Goal: Task Accomplishment & Management: Complete application form

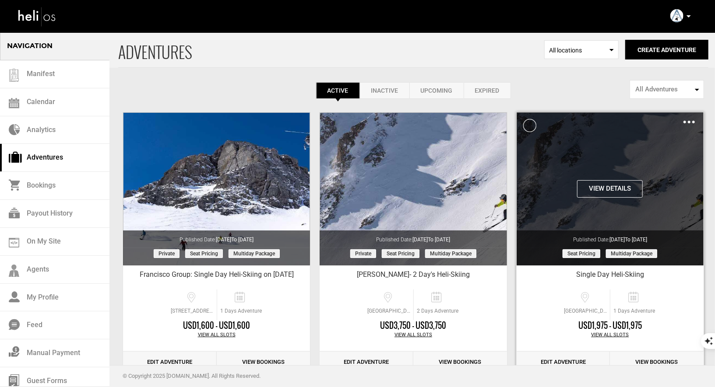
click at [682, 122] on div "View Details Clone De-Activate Share Delete" at bounding box center [610, 119] width 187 height 15
click at [688, 121] on img at bounding box center [688, 122] width 11 height 3
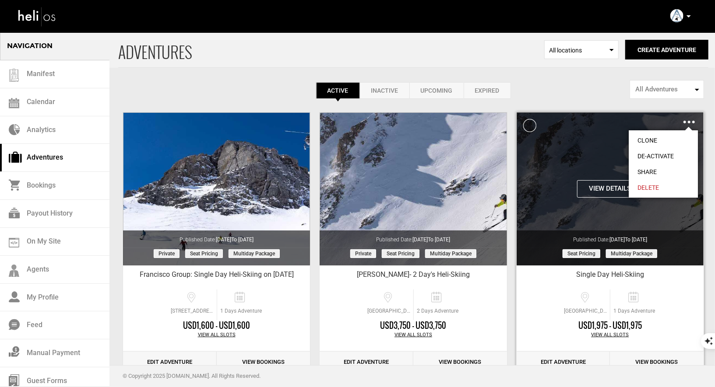
click at [651, 140] on link "Clone" at bounding box center [663, 141] width 69 height 16
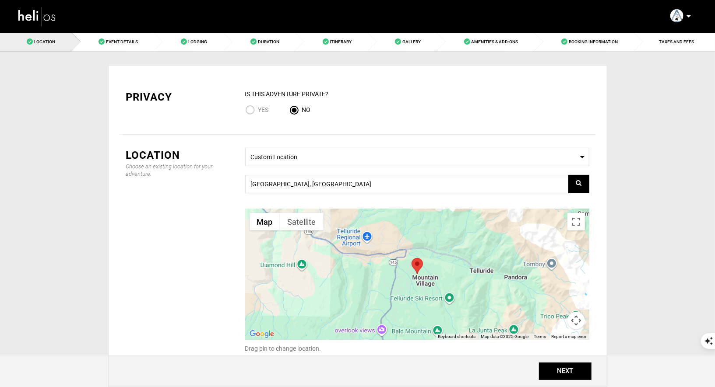
click at [248, 111] on input "Yes" at bounding box center [251, 111] width 13 height 12
radio input "true"
radio input "false"
click at [582, 375] on button "NEXT" at bounding box center [565, 372] width 53 height 18
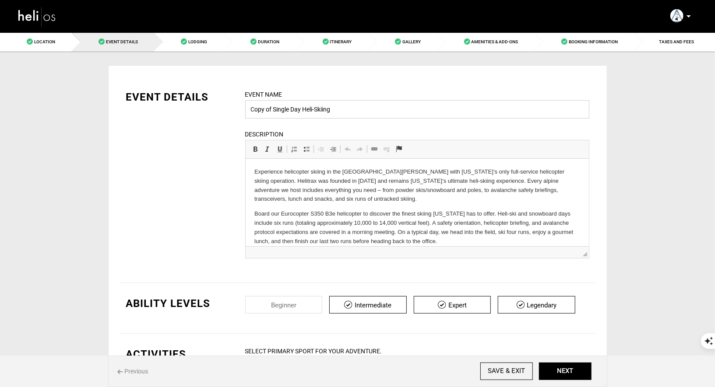
drag, startPoint x: 288, startPoint y: 110, endPoint x: 225, endPoint y: 110, distance: 63.0
click at [226, 110] on div "EVENT DETAILS Event Name Copy of Single Day Heli-Skiing Event name can not be l…" at bounding box center [357, 180] width 476 height 180
click at [335, 113] on input "Two Day's of Heli-Skiing" at bounding box center [417, 109] width 344 height 18
drag, startPoint x: 286, startPoint y: 109, endPoint x: 278, endPoint y: 109, distance: 8.3
click at [278, 109] on input "Two Day's of Heli-Skiing" at bounding box center [417, 109] width 344 height 18
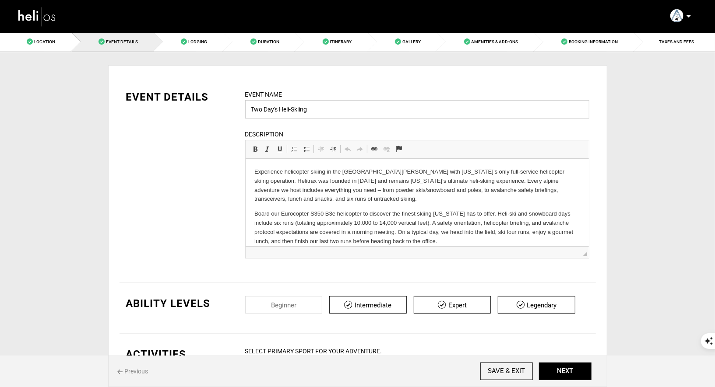
click at [328, 112] on input "Two Day's Heli-Skiing" at bounding box center [417, 109] width 344 height 18
drag, startPoint x: 279, startPoint y: 109, endPoint x: 230, endPoint y: 108, distance: 48.6
click at [231, 108] on div "EVENT DETAILS Event Name Two Day's Heli-Skiing Event name can not be less than …" at bounding box center [357, 180] width 476 height 180
click at [312, 111] on input "Helitrax Heli-Skiing" at bounding box center [417, 109] width 344 height 18
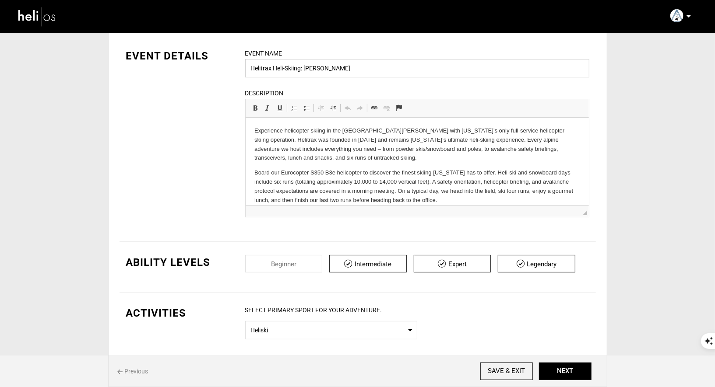
scroll to position [294, 0]
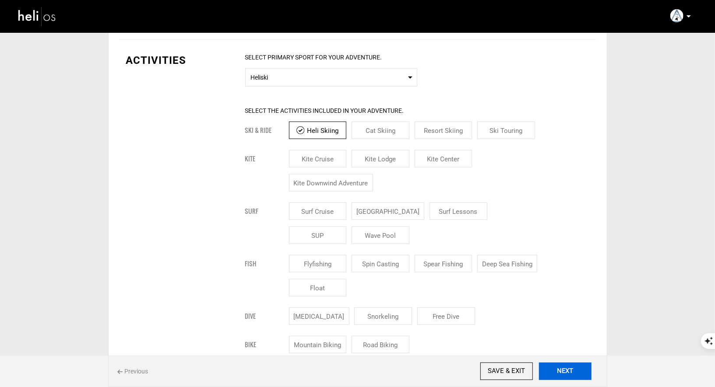
type input "Helitrax Heli-Skiing: [PERSON_NAME]"
click at [554, 371] on button "NEXT" at bounding box center [565, 372] width 53 height 18
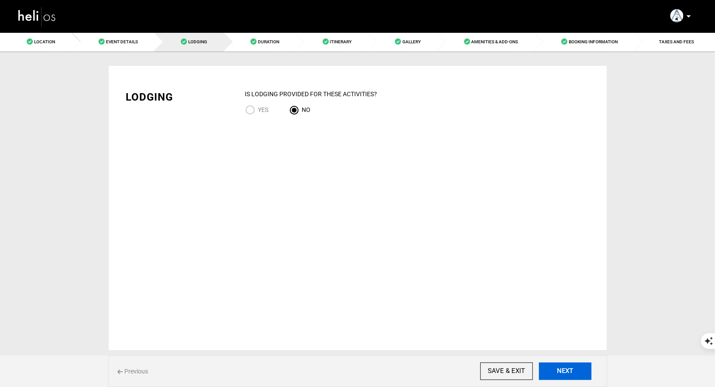
click at [580, 370] on button "NEXT" at bounding box center [565, 372] width 53 height 18
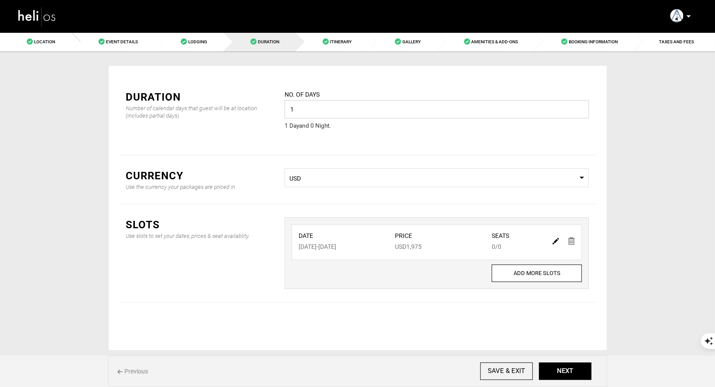
click at [413, 110] on input "1" at bounding box center [437, 109] width 304 height 18
type input "2"
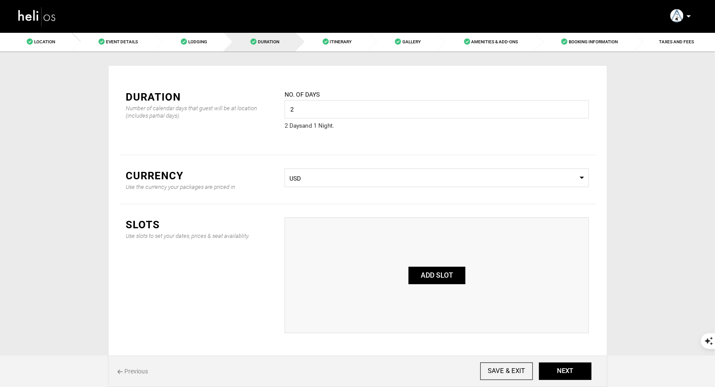
click at [442, 279] on button "ADD SLOT" at bounding box center [436, 276] width 57 height 18
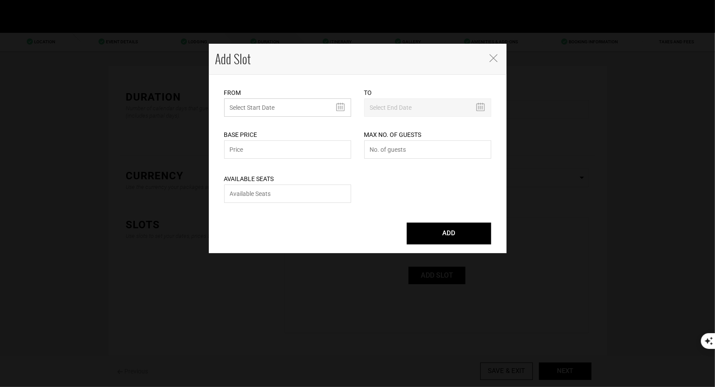
click at [295, 108] on input "text" at bounding box center [287, 107] width 127 height 18
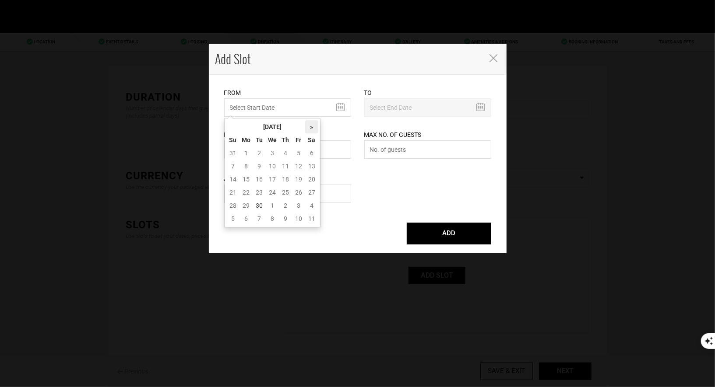
click at [312, 125] on th "»" at bounding box center [311, 126] width 13 height 13
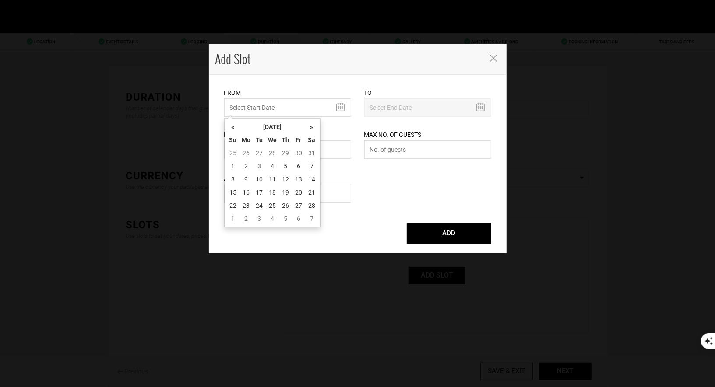
click at [312, 125] on th "»" at bounding box center [311, 126] width 13 height 13
click at [271, 191] on td "18" at bounding box center [272, 192] width 13 height 13
type input "[DATE]"
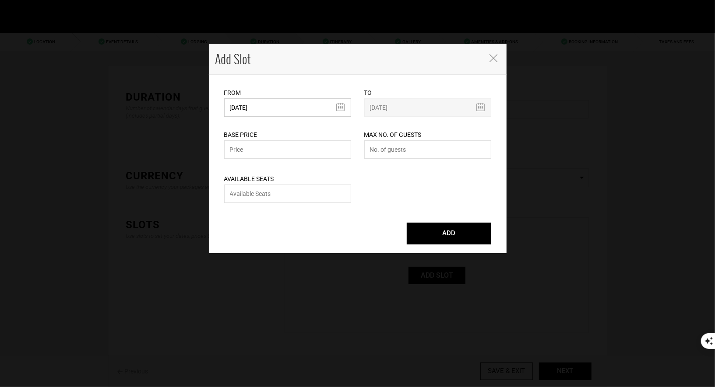
click at [294, 107] on input "[DATE]" at bounding box center [287, 107] width 127 height 18
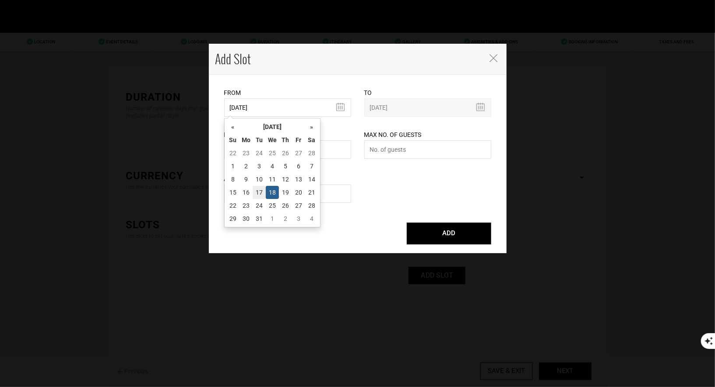
click at [259, 190] on td "17" at bounding box center [259, 192] width 13 height 13
type input "[DATE]"
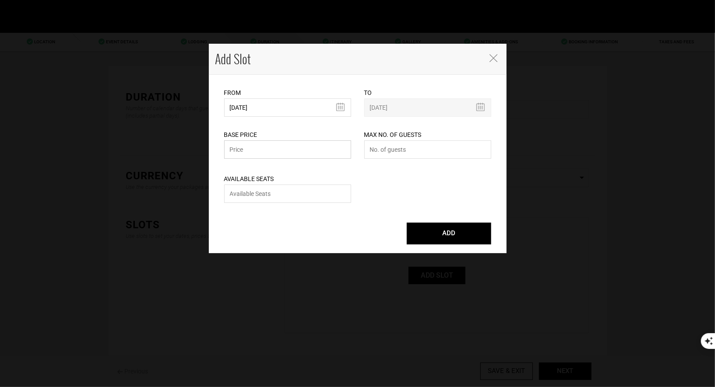
click at [286, 151] on input "text" at bounding box center [287, 150] width 127 height 18
click at [401, 149] on input "number" at bounding box center [427, 150] width 127 height 18
type input "2"
click at [291, 197] on input "number" at bounding box center [287, 194] width 127 height 18
type input "2"
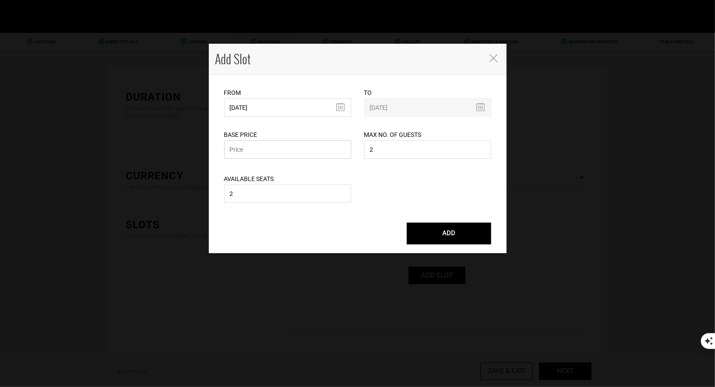
click at [279, 154] on input "text" at bounding box center [287, 150] width 127 height 18
type input "3950"
click at [444, 239] on button "ADD" at bounding box center [449, 234] width 84 height 22
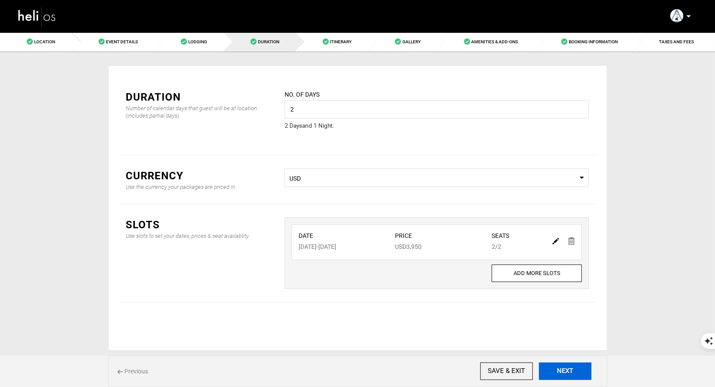
click at [573, 372] on button "NEXT" at bounding box center [565, 372] width 53 height 18
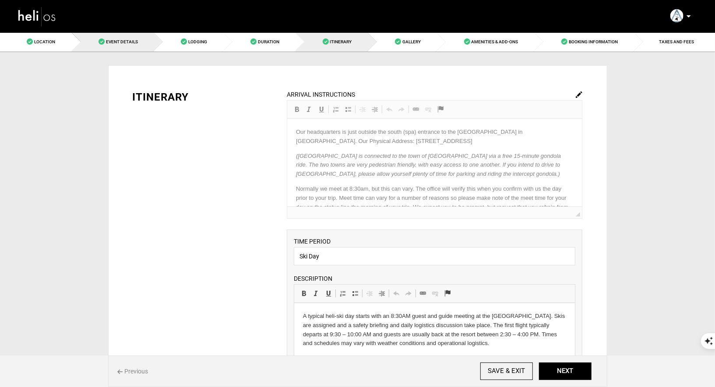
click at [125, 41] on span "Event Details" at bounding box center [122, 41] width 32 height 5
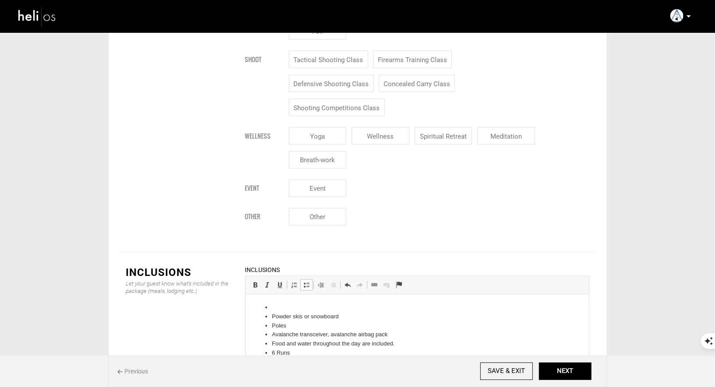
click at [282, 308] on li at bounding box center [416, 307] width 291 height 9
click at [382, 313] on li "Powder skis or snowboard" at bounding box center [416, 317] width 291 height 9
click at [363, 306] on li "Two days of heliskiing [DATE] &" at bounding box center [416, 307] width 291 height 9
click at [306, 361] on body "Two days of heliskiing [DATE] & [DATE] Powder skis or snowboard Poles Avalanche…" at bounding box center [417, 360] width 326 height 117
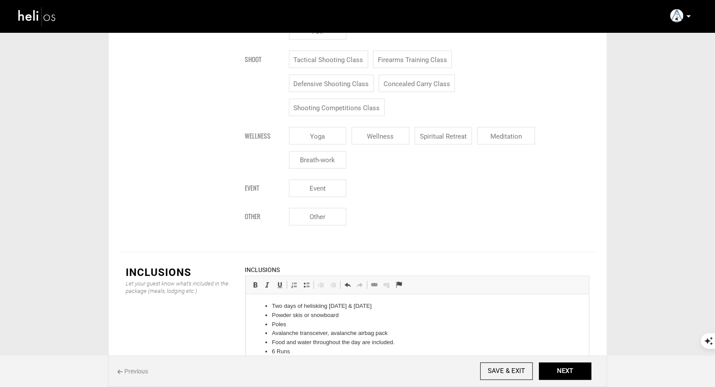
click at [308, 355] on li "6 Runs" at bounding box center [416, 352] width 291 height 9
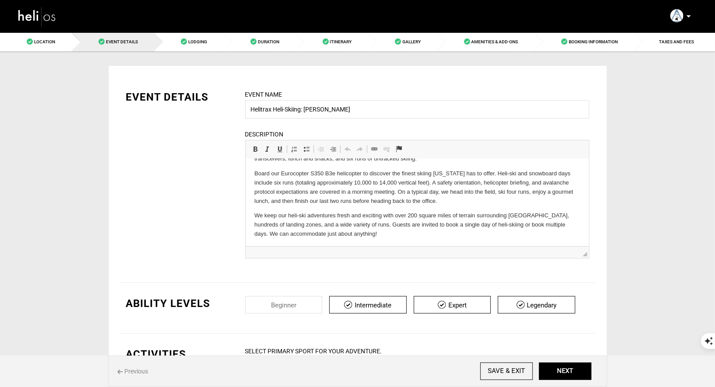
scroll to position [42, 0]
click at [569, 371] on button "NEXT" at bounding box center [565, 372] width 53 height 18
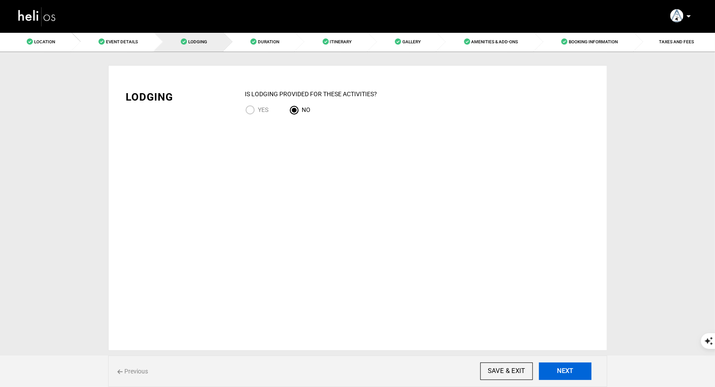
click at [569, 371] on button "NEXT" at bounding box center [565, 372] width 53 height 18
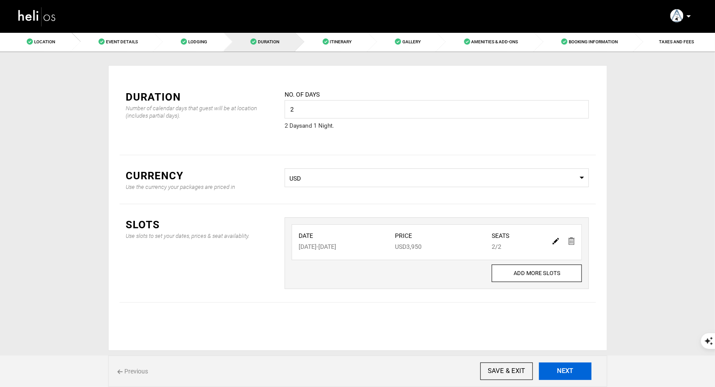
click at [569, 371] on button "NEXT" at bounding box center [565, 372] width 53 height 18
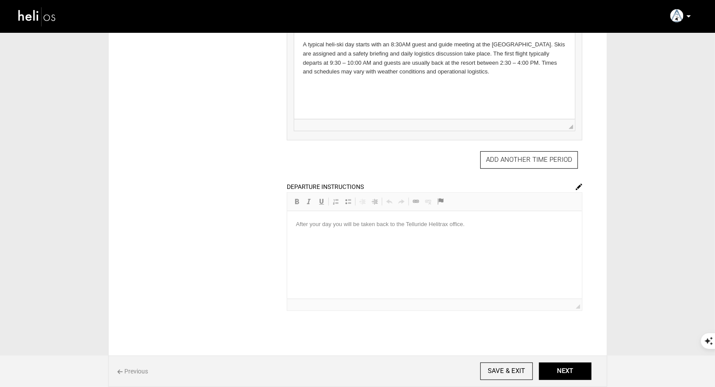
scroll to position [323, 0]
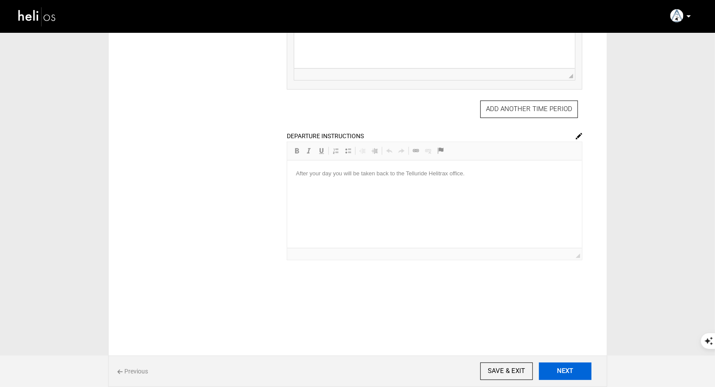
click at [569, 372] on button "NEXT" at bounding box center [565, 372] width 53 height 18
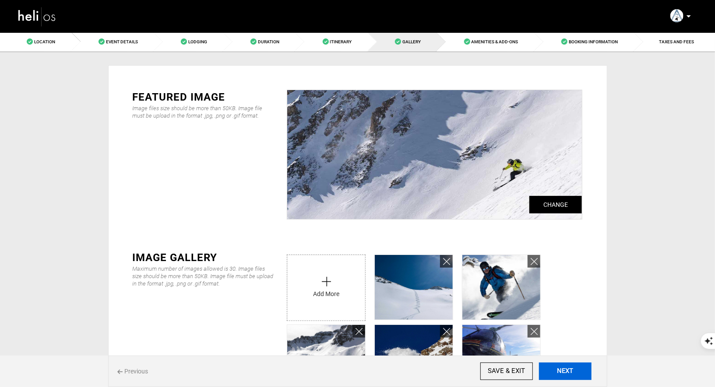
click at [569, 372] on button "NEXT" at bounding box center [565, 372] width 53 height 18
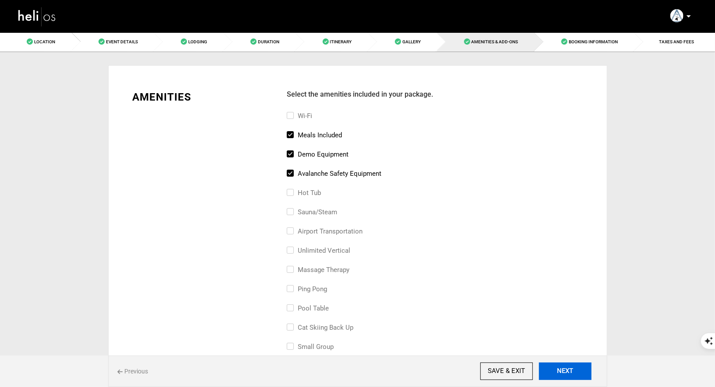
click at [569, 372] on button "NEXT" at bounding box center [565, 372] width 53 height 18
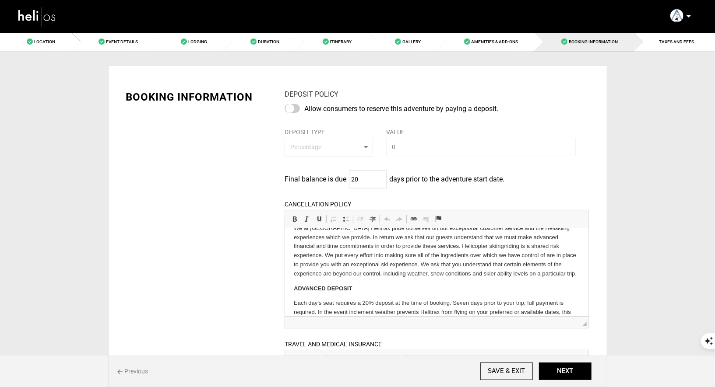
scroll to position [27, 0]
click at [292, 107] on div at bounding box center [292, 108] width 15 height 9
click at [0, 0] on input "checkbox" at bounding box center [0, 0] width 0 height 0
click at [362, 146] on button "Percentage" at bounding box center [329, 147] width 88 height 19
click at [325, 166] on link "Percentage" at bounding box center [329, 167] width 88 height 16
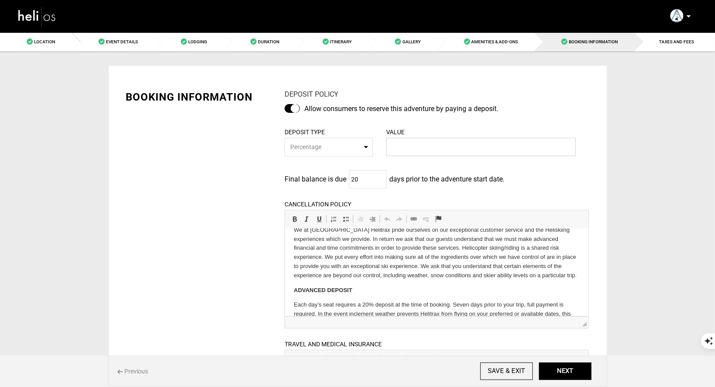
click at [422, 142] on input "text" at bounding box center [481, 147] width 190 height 18
type input "20%"
click at [255, 174] on div "BOOKING INFORMATION DEPOSIT POLICY Allow consumers to reserve this adventure by…" at bounding box center [357, 315] width 476 height 477
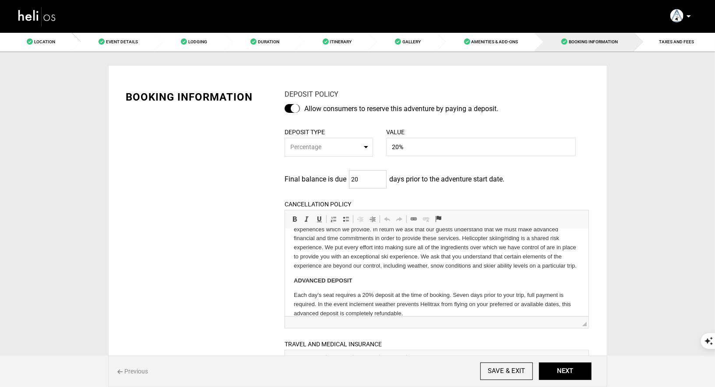
click at [365, 174] on input "20" at bounding box center [368, 179] width 38 height 18
type input "0"
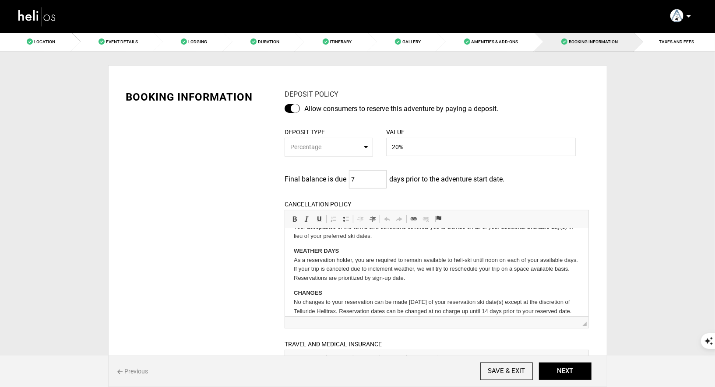
scroll to position [171, 0]
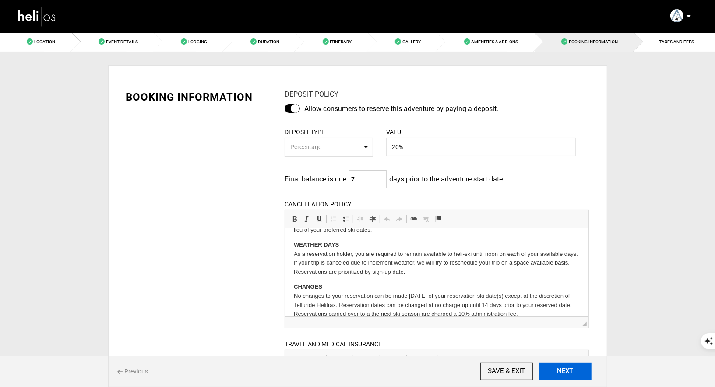
type input "7"
click at [562, 365] on button "NEXT" at bounding box center [565, 372] width 53 height 18
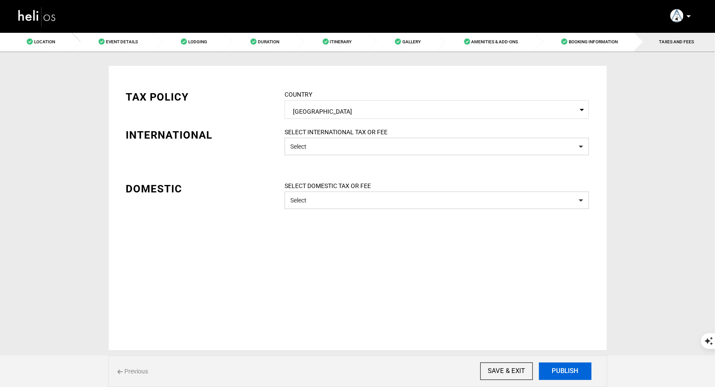
click at [574, 371] on button "PUBLISH" at bounding box center [565, 372] width 53 height 18
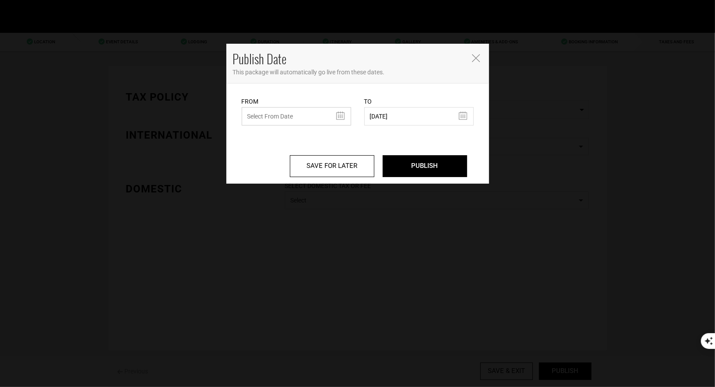
click at [322, 114] on input "text" at bounding box center [296, 116] width 109 height 18
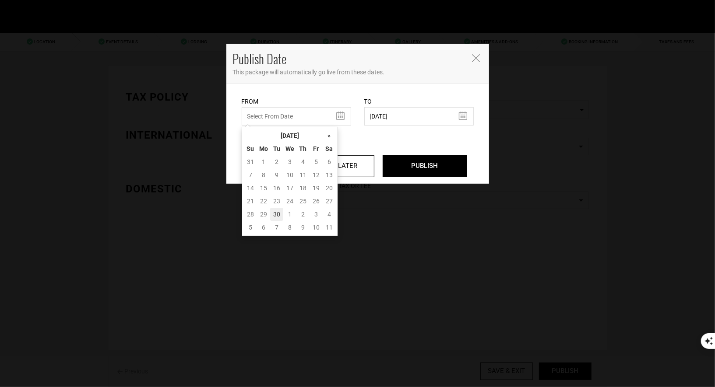
click at [282, 215] on td "30" at bounding box center [276, 214] width 13 height 13
type input "[DATE]"
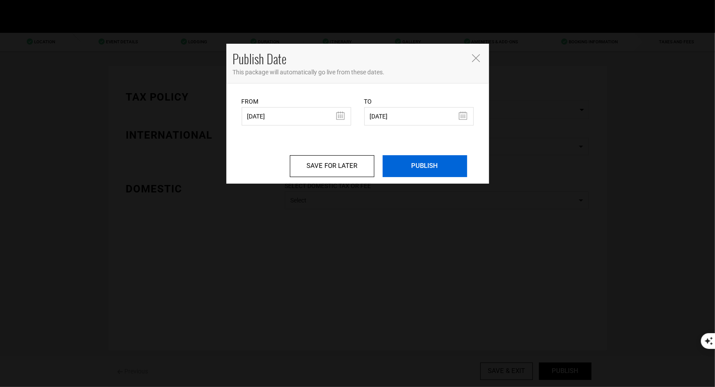
click at [425, 165] on input "PUBLISH" at bounding box center [425, 166] width 84 height 22
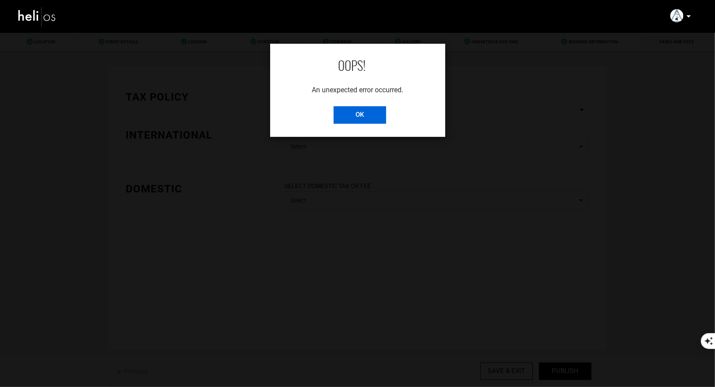
click at [348, 109] on input "OK" at bounding box center [360, 115] width 53 height 18
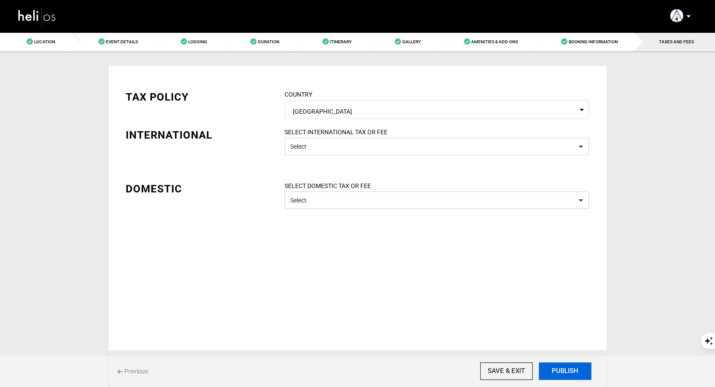
click at [565, 373] on button "PUBLISH" at bounding box center [565, 372] width 53 height 18
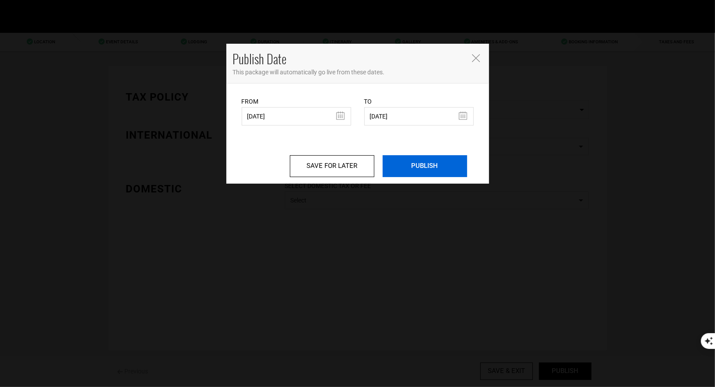
click at [418, 164] on input "PUBLISH" at bounding box center [425, 166] width 84 height 22
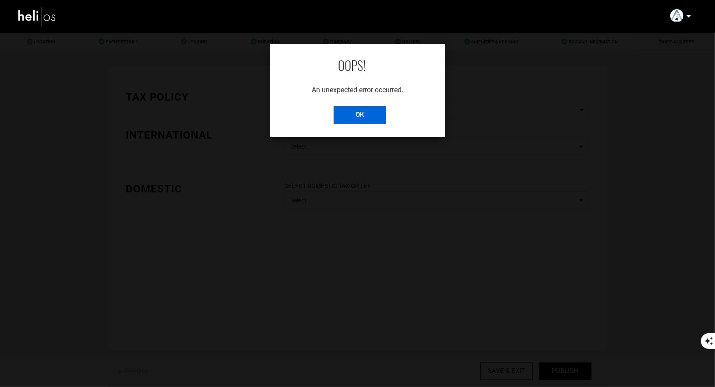
click at [382, 113] on input "OK" at bounding box center [360, 115] width 53 height 18
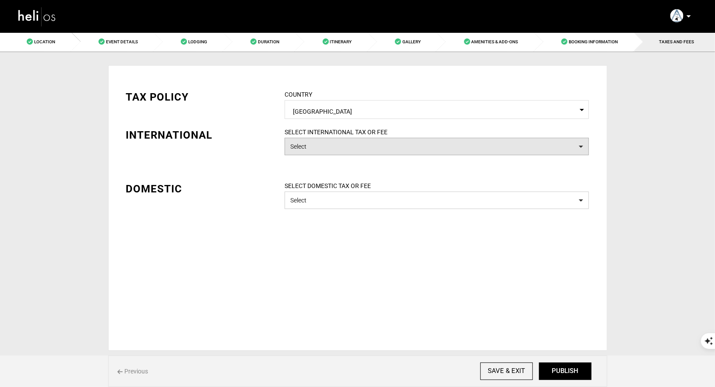
click at [326, 141] on button "Select" at bounding box center [437, 147] width 304 height 18
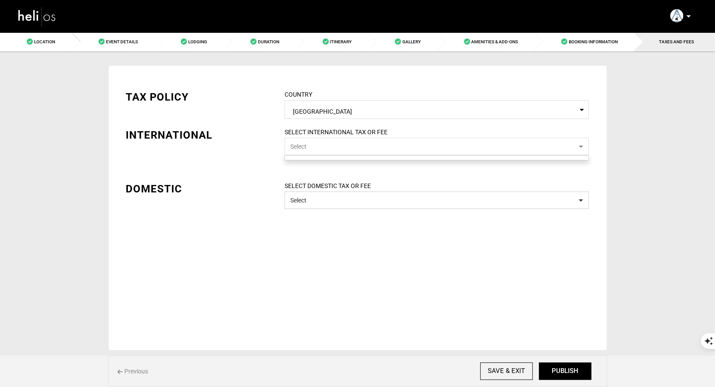
click at [321, 147] on button "Select" at bounding box center [437, 147] width 304 height 18
click at [313, 211] on div "TAX POLICY COUNTRY Select Country [GEOGRAPHIC_DATA] Please select a country. IN…" at bounding box center [357, 208] width 499 height 286
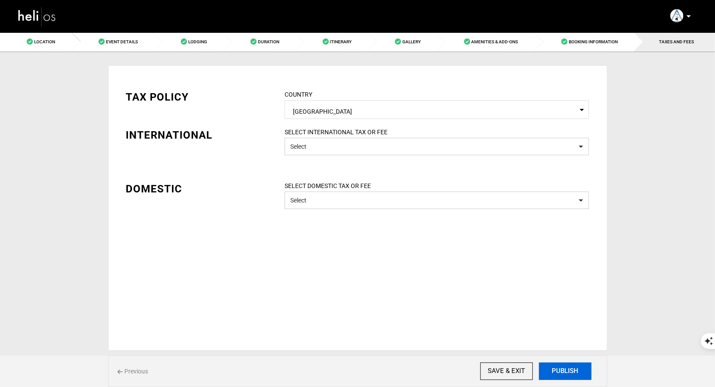
click at [573, 379] on button "PUBLISH" at bounding box center [565, 372] width 53 height 18
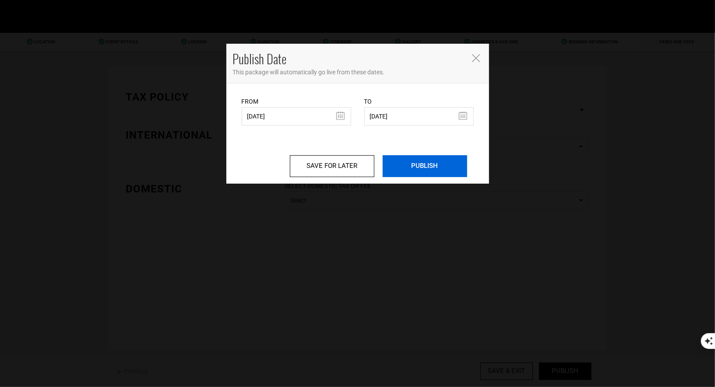
click at [417, 171] on input "PUBLISH" at bounding box center [425, 166] width 84 height 22
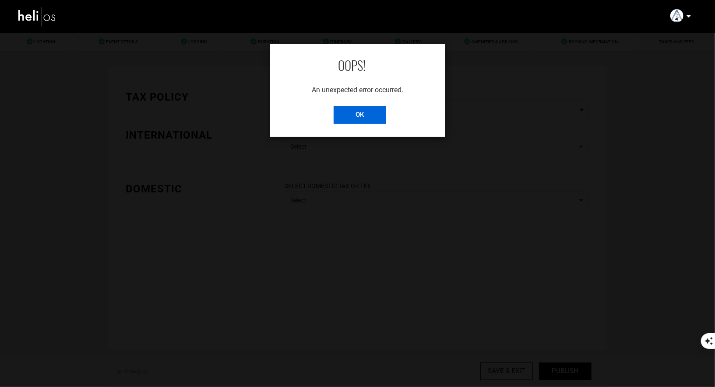
click at [359, 110] on input "OK" at bounding box center [360, 115] width 53 height 18
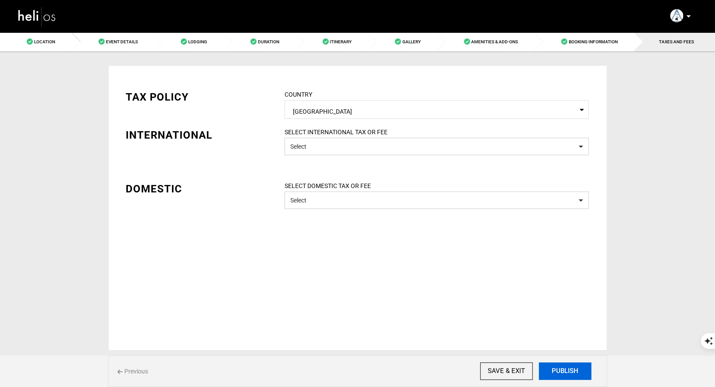
click at [560, 372] on button "PUBLISH" at bounding box center [565, 372] width 53 height 18
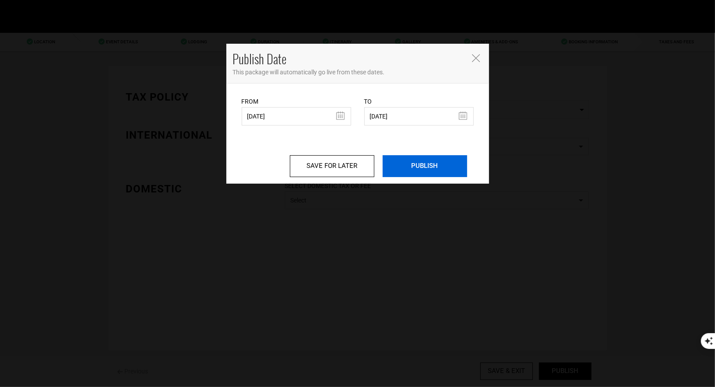
click at [410, 165] on input "PUBLISH" at bounding box center [425, 166] width 84 height 22
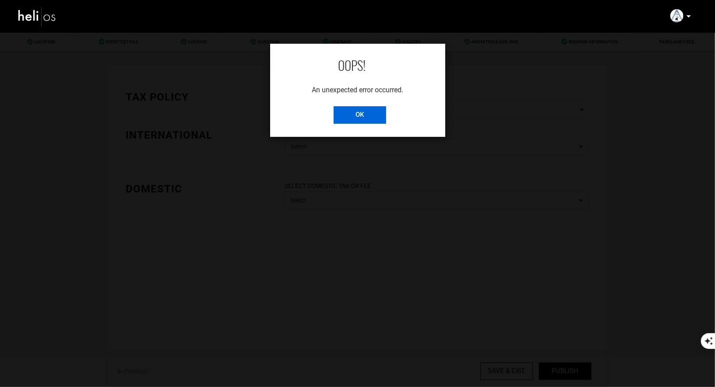
click at [372, 114] on input "OK" at bounding box center [360, 115] width 53 height 18
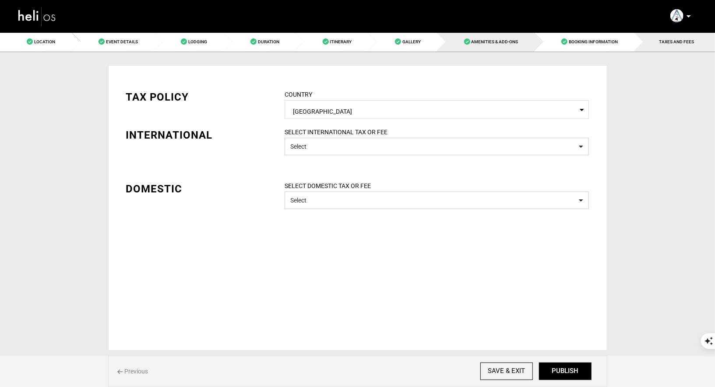
click at [510, 41] on span "Amenities & Add-Ons" at bounding box center [494, 41] width 47 height 5
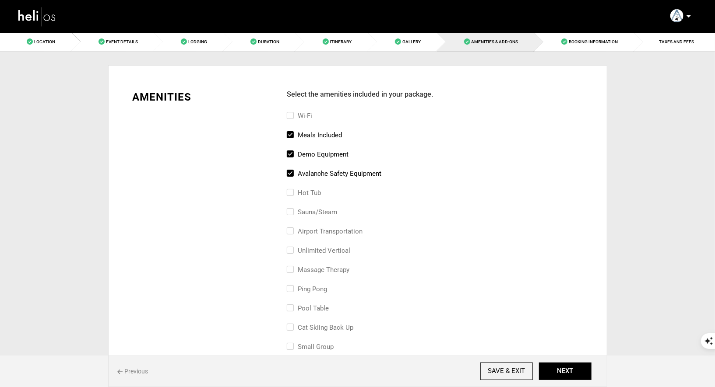
click at [576, 32] on nav "Manifest Calendar Analytics Adventures Bookings Payout History On My Site Agent…" at bounding box center [357, 16] width 715 height 33
click at [498, 372] on input "SAVE & EXIT" at bounding box center [506, 372] width 53 height 18
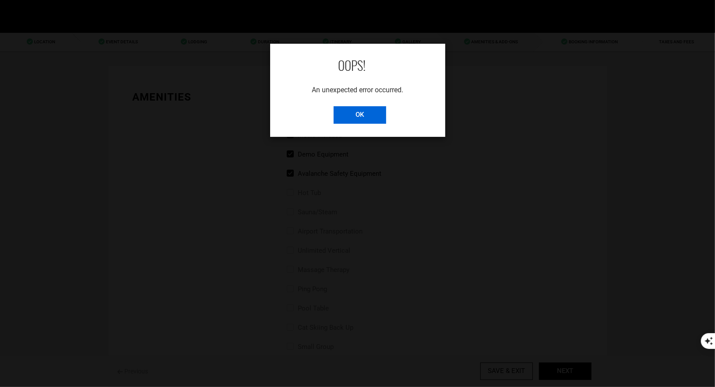
click at [363, 121] on input "OK" at bounding box center [360, 115] width 53 height 18
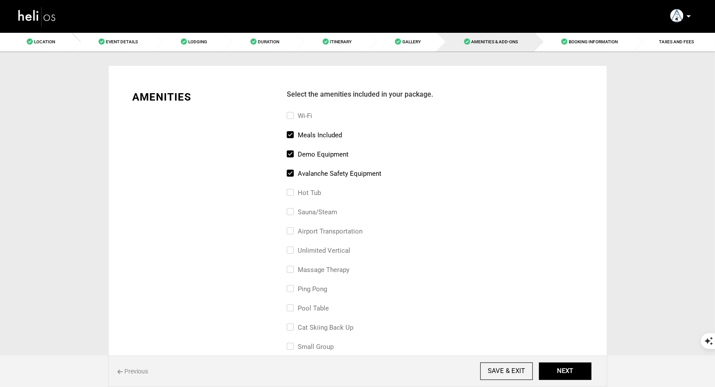
click at [44, 16] on img at bounding box center [37, 16] width 39 height 23
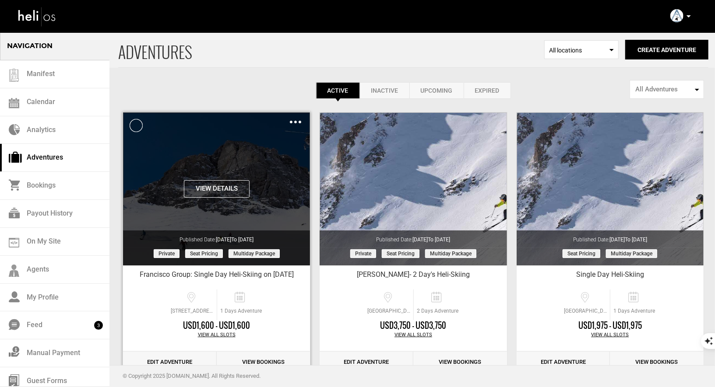
click at [297, 122] on img at bounding box center [295, 122] width 11 height 3
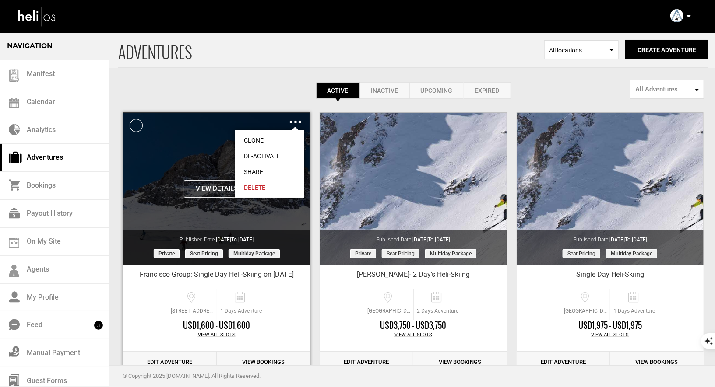
click at [259, 137] on link "Clone" at bounding box center [269, 141] width 69 height 16
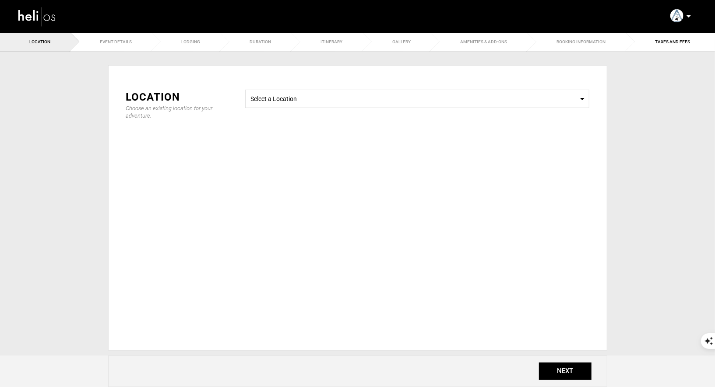
type input "Copy of Francisco Group: Single Day Heli-Skiing on [DATE]"
checkbox input "true"
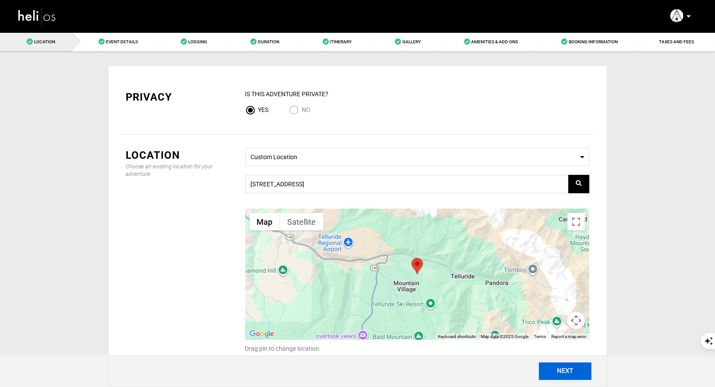
click at [573, 374] on button "NEXT" at bounding box center [565, 372] width 53 height 18
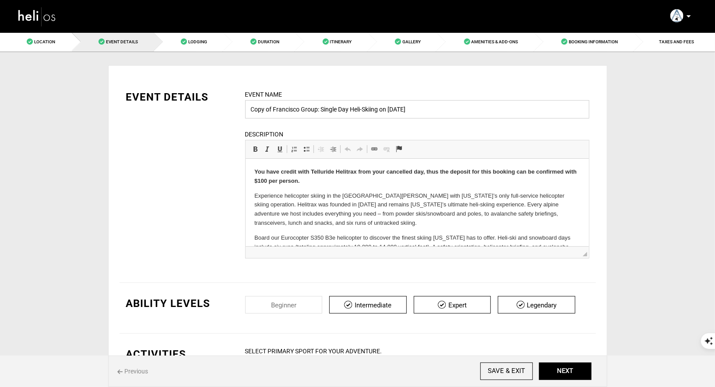
drag, startPoint x: 316, startPoint y: 111, endPoint x: 257, endPoint y: 103, distance: 59.1
click at [257, 103] on input "Copy of Francisco Group: Single Day Heli-Skiing on [DATE]" at bounding box center [417, 109] width 344 height 18
drag, startPoint x: 312, startPoint y: 108, endPoint x: 306, endPoint y: 108, distance: 6.1
click at [305, 108] on input "[PERSON_NAME]: Single Day Heli-Skiing on [DATE]" at bounding box center [417, 109] width 344 height 18
click at [330, 110] on input "[PERSON_NAME]: Two Day Heli-Skiing on [DATE]" at bounding box center [417, 109] width 344 height 18
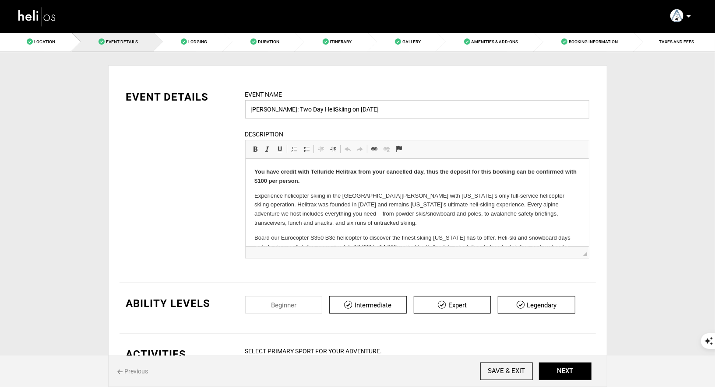
drag, startPoint x: 400, startPoint y: 108, endPoint x: 358, endPoint y: 109, distance: 42.0
click at [358, 109] on input "[PERSON_NAME]: Two Day HeliSkiing on [DATE]" at bounding box center [417, 109] width 344 height 18
type input "[PERSON_NAME]: Two Day HeliSkiing on [DATE] & [DATE]"
click at [573, 375] on button "NEXT" at bounding box center [565, 372] width 53 height 18
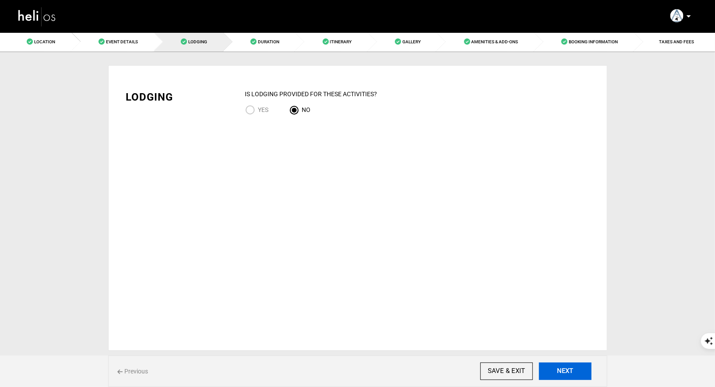
click at [557, 375] on button "NEXT" at bounding box center [565, 372] width 53 height 18
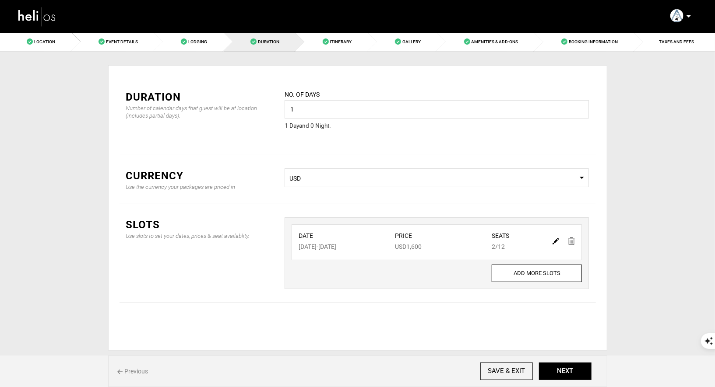
click at [555, 243] on img at bounding box center [555, 241] width 7 height 7
type input "[DATE]"
type input "1600"
type input "12"
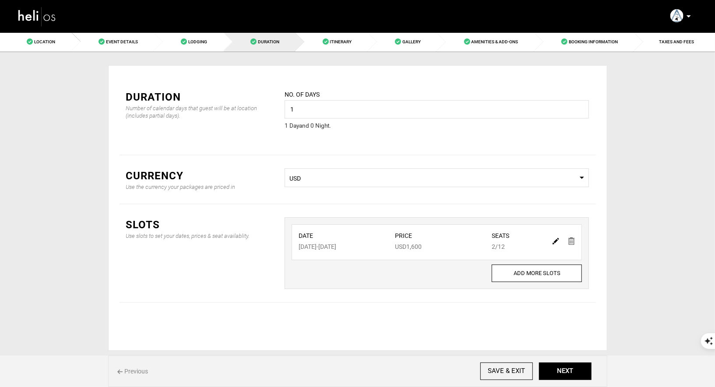
type input "2"
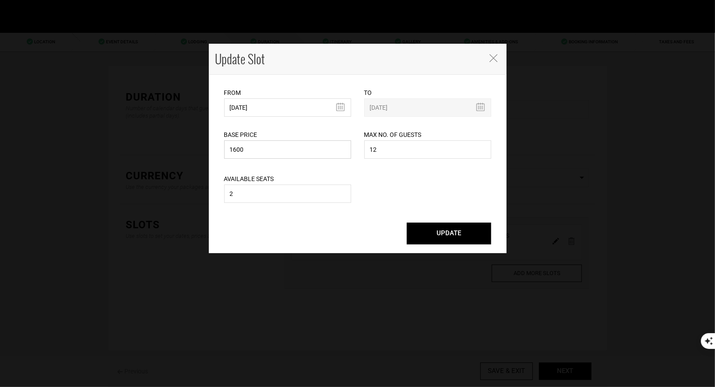
click at [315, 158] on input "1600" at bounding box center [287, 150] width 127 height 18
type input "1"
type input "1975"
click at [305, 106] on input "[DATE]" at bounding box center [287, 107] width 127 height 18
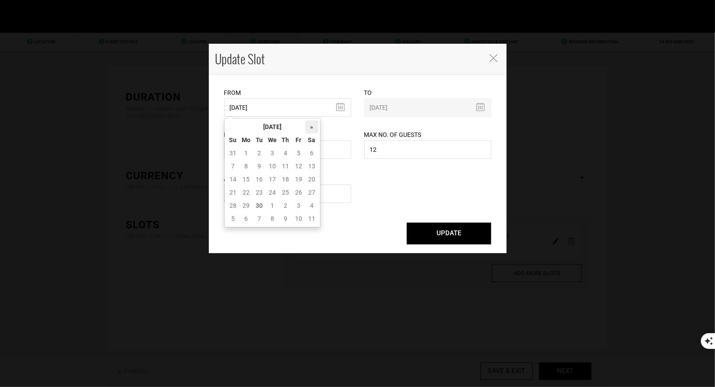
click at [313, 126] on th "»" at bounding box center [311, 126] width 13 height 13
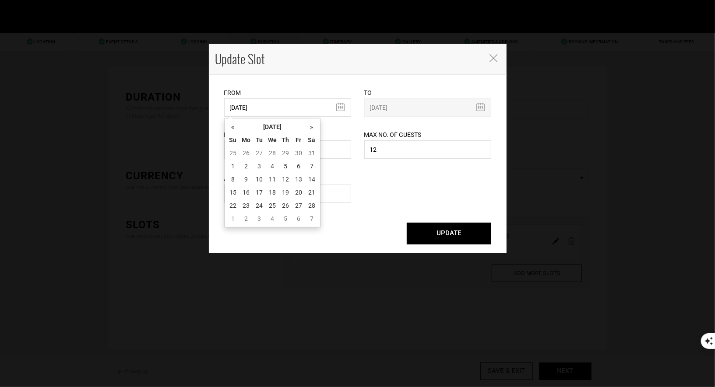
click at [313, 126] on th "»" at bounding box center [311, 126] width 13 height 13
click at [264, 191] on td "17" at bounding box center [259, 192] width 13 height 13
type input "[DATE]"
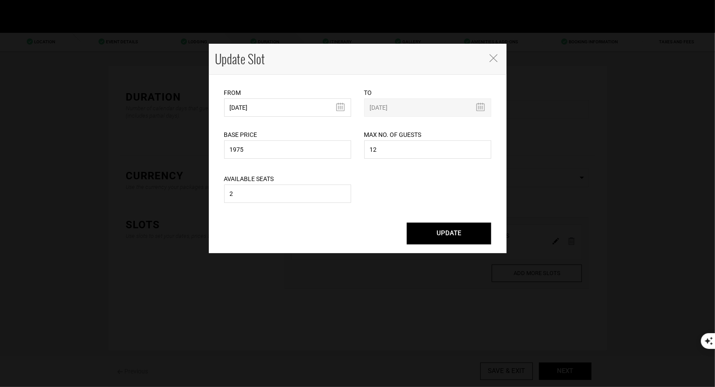
click at [406, 231] on div "UPDATE" at bounding box center [357, 234] width 267 height 22
click at [446, 234] on button "UPDATE" at bounding box center [449, 234] width 84 height 22
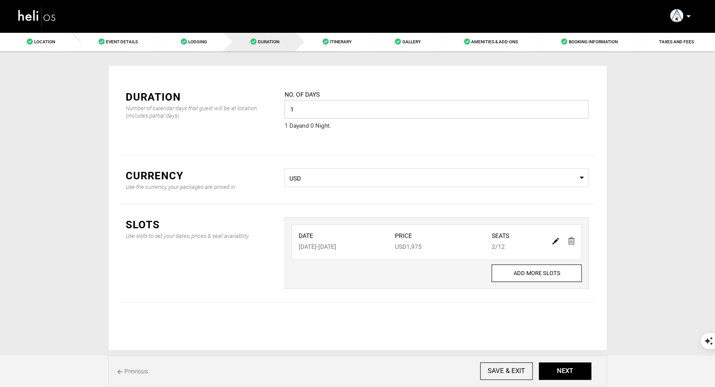
click at [316, 103] on input "1" at bounding box center [437, 109] width 304 height 18
type input "2"
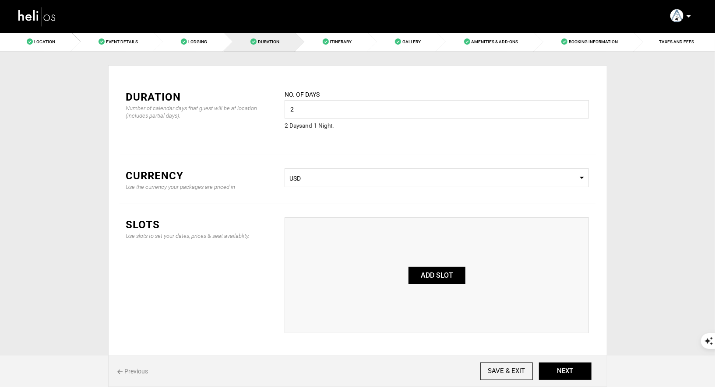
click at [451, 273] on button "ADD SLOT" at bounding box center [436, 276] width 57 height 18
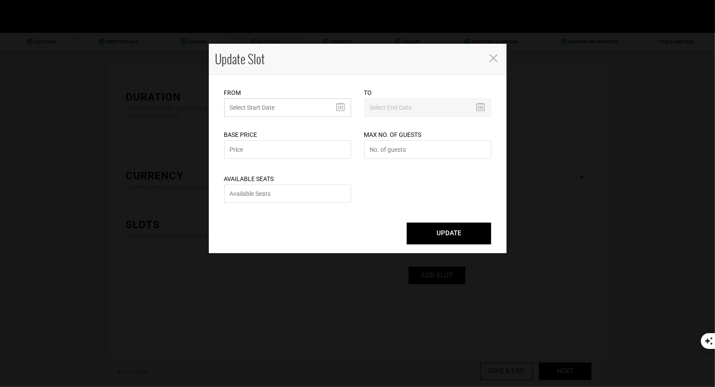
click at [281, 101] on input "MINIMUM NUMBER OF NIGHTS" at bounding box center [287, 107] width 127 height 18
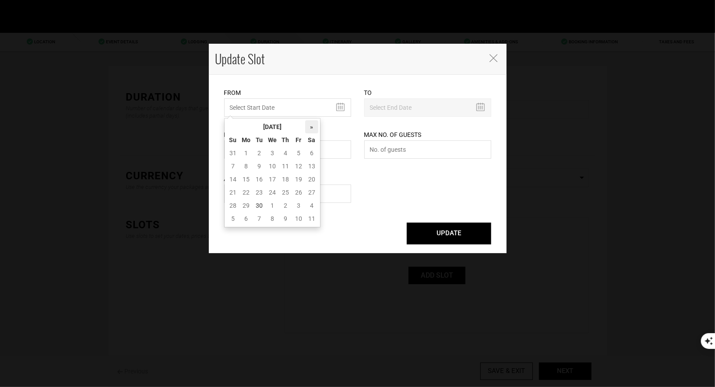
click at [314, 123] on th "»" at bounding box center [311, 126] width 13 height 13
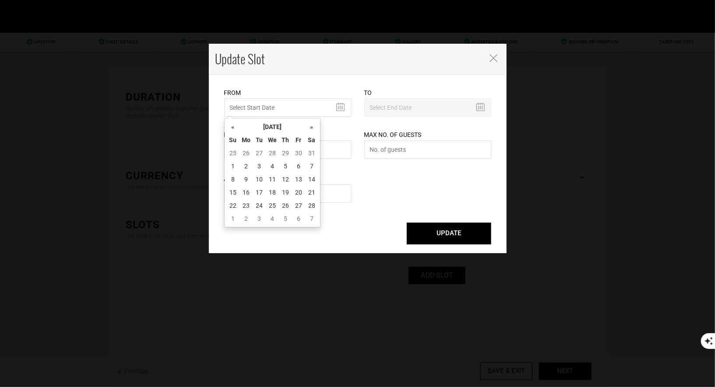
click at [314, 123] on th "»" at bounding box center [311, 126] width 13 height 13
click at [263, 189] on td "17" at bounding box center [259, 192] width 13 height 13
type input "[DATE]"
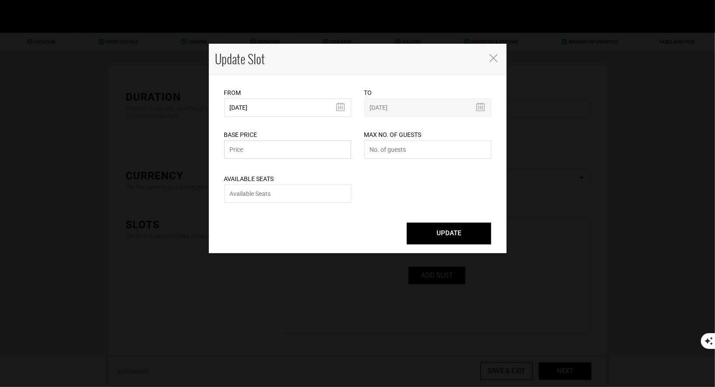
click at [299, 154] on input "text" at bounding box center [287, 150] width 127 height 18
type input "1975"
click at [406, 150] on input "number" at bounding box center [427, 150] width 127 height 18
type input "2"
click at [299, 193] on input "number" at bounding box center [287, 194] width 127 height 18
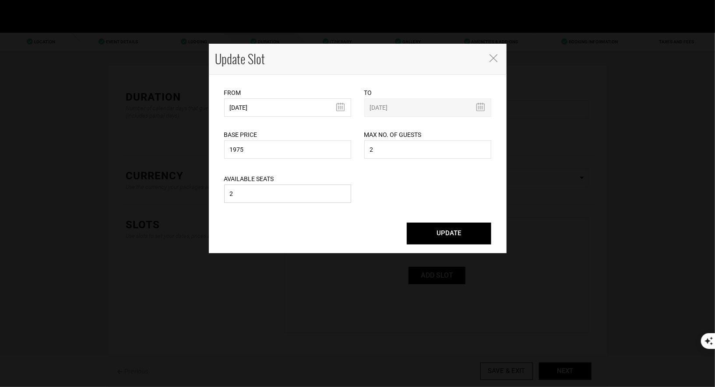
type input "2"
click at [446, 233] on button "UPDATE" at bounding box center [449, 234] width 84 height 22
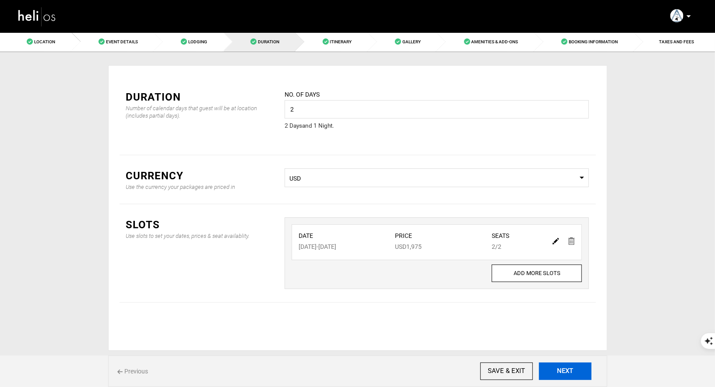
click at [576, 369] on button "NEXT" at bounding box center [565, 372] width 53 height 18
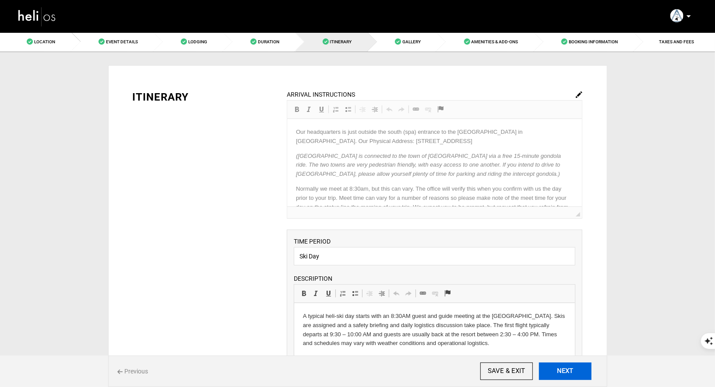
click at [576, 368] on button "NEXT" at bounding box center [565, 372] width 53 height 18
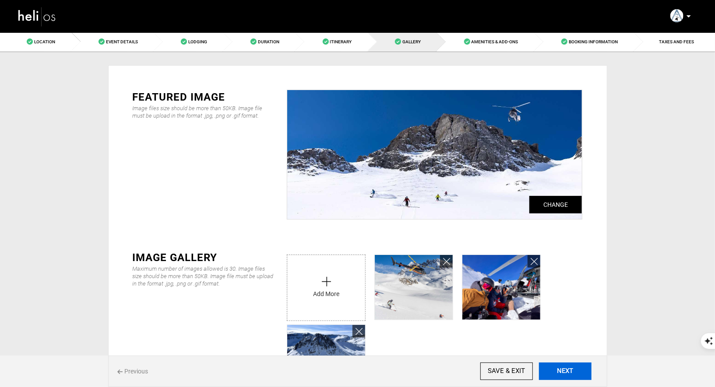
click at [576, 368] on button "NEXT" at bounding box center [565, 372] width 53 height 18
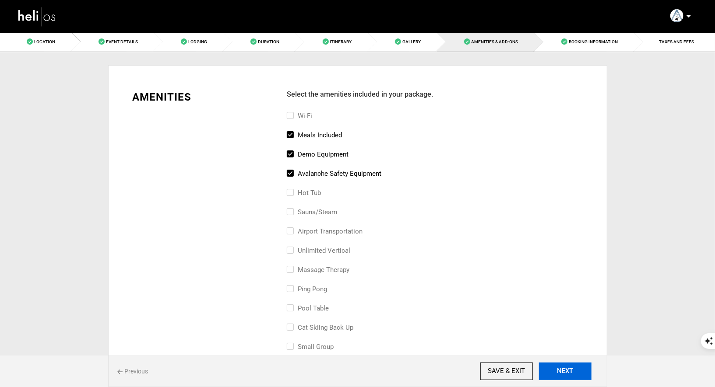
click at [576, 368] on button "NEXT" at bounding box center [565, 372] width 53 height 18
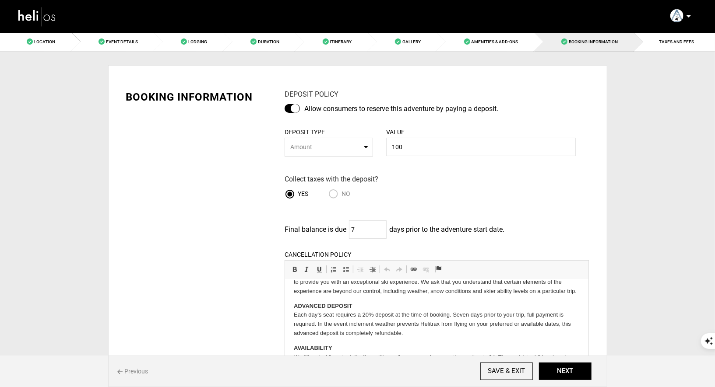
scroll to position [73, 0]
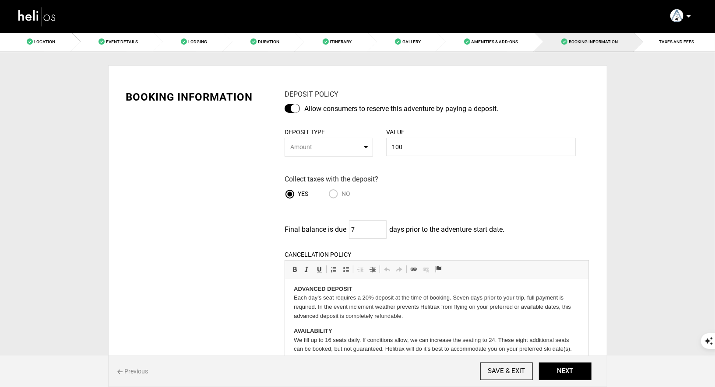
click at [368, 147] on button "Amount" at bounding box center [329, 147] width 88 height 19
click at [325, 169] on link "Percentage" at bounding box center [329, 167] width 88 height 16
select select "string:1"
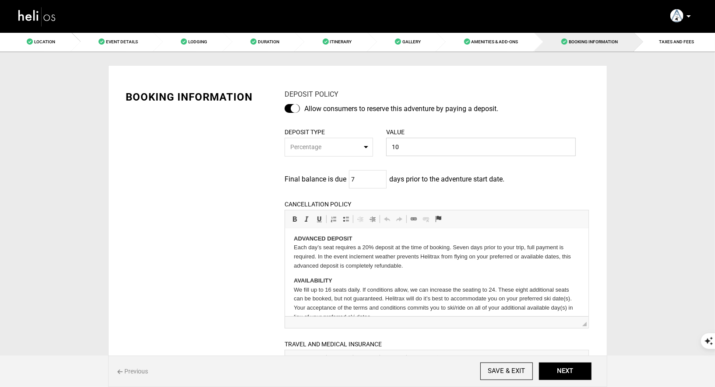
type input "1"
click at [588, 167] on div "DEPOSIT POLICY Allow consumers to reserve this adventure by paying a deposit. D…" at bounding box center [436, 285] width 317 height 390
click at [479, 148] on input "20" at bounding box center [481, 147] width 190 height 18
type input "20%"
click at [567, 376] on button "NEXT" at bounding box center [565, 372] width 53 height 18
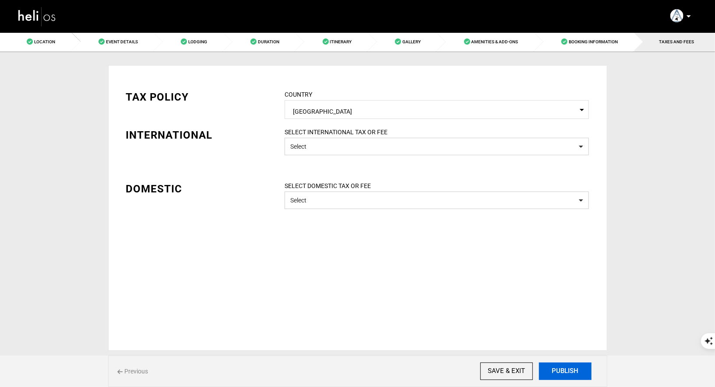
click at [547, 369] on button "PUBLISH" at bounding box center [565, 372] width 53 height 18
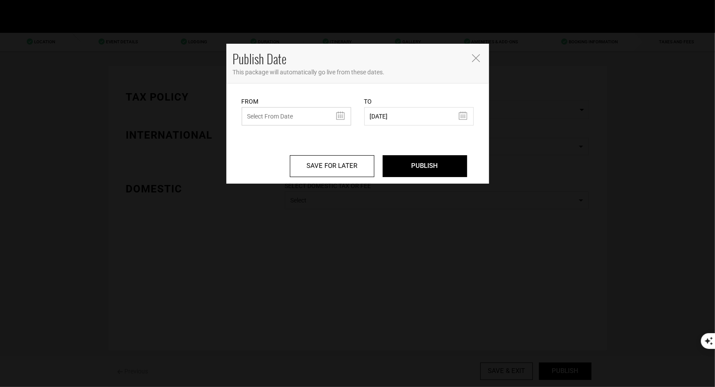
click at [333, 111] on input "text" at bounding box center [296, 116] width 109 height 18
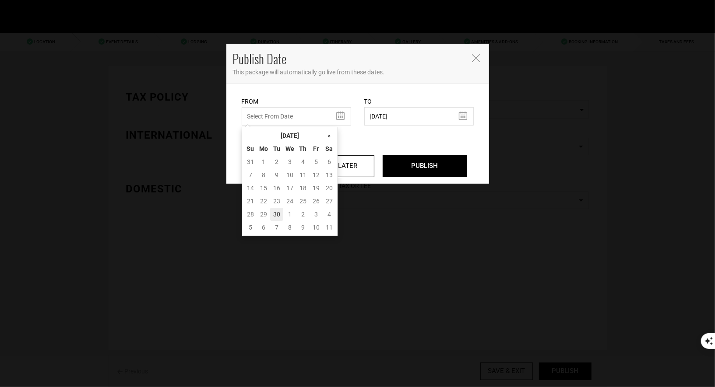
click at [276, 212] on td "30" at bounding box center [276, 214] width 13 height 13
type input "[DATE]"
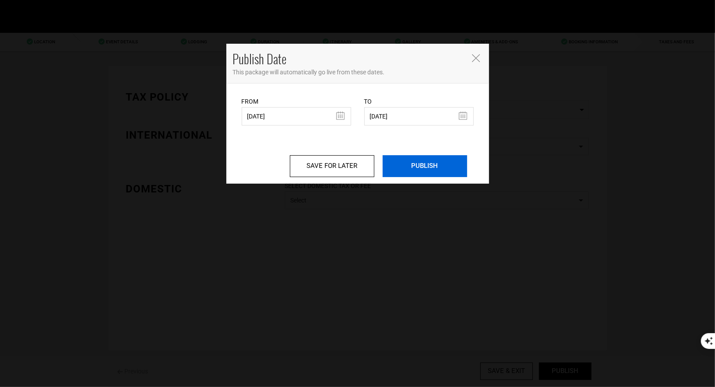
click at [463, 164] on input "PUBLISH" at bounding box center [425, 166] width 84 height 22
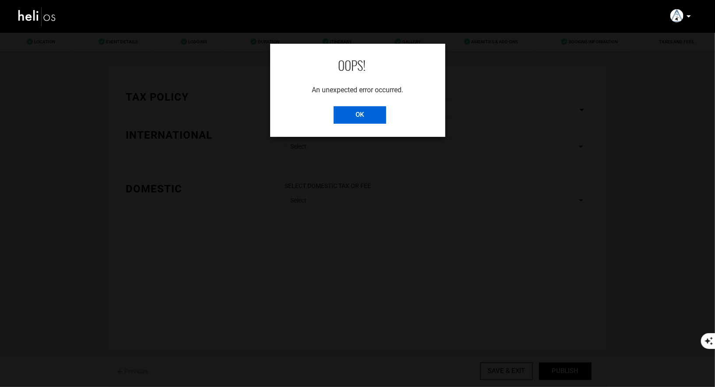
click at [344, 116] on input "OK" at bounding box center [360, 115] width 53 height 18
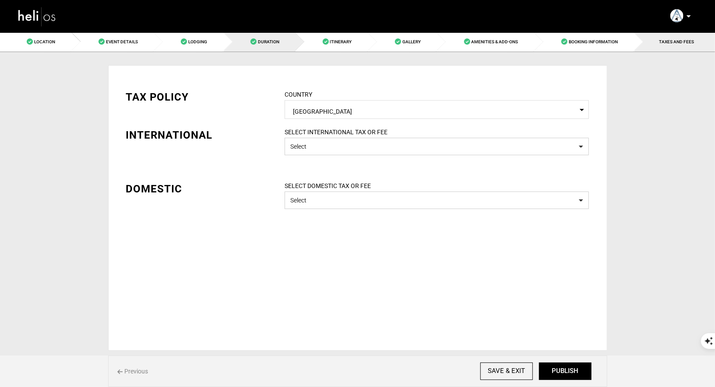
click at [267, 39] on link "Duration" at bounding box center [260, 42] width 72 height 20
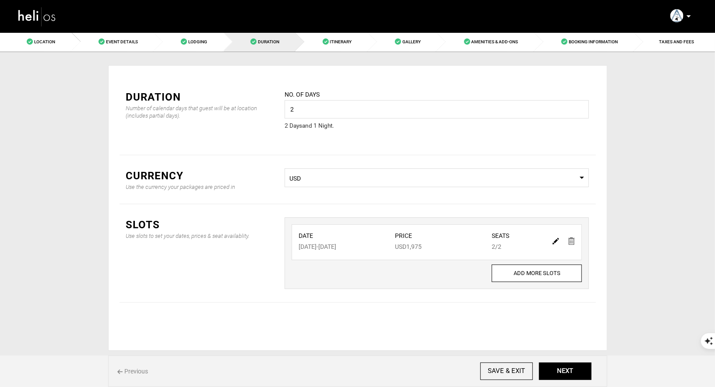
click at [553, 238] on img at bounding box center [555, 241] width 7 height 7
type input "[DATE]"
type input "1975"
type input "2"
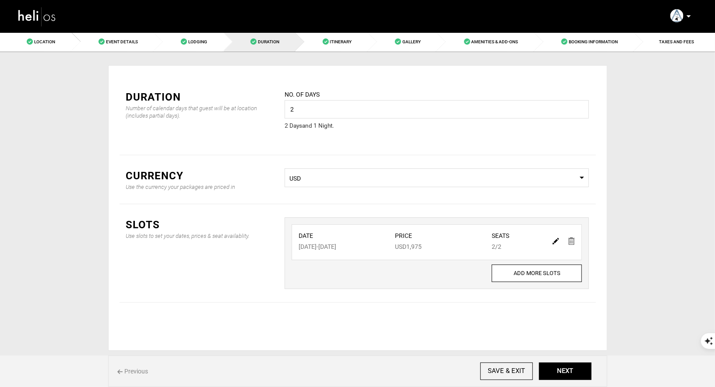
type input "2"
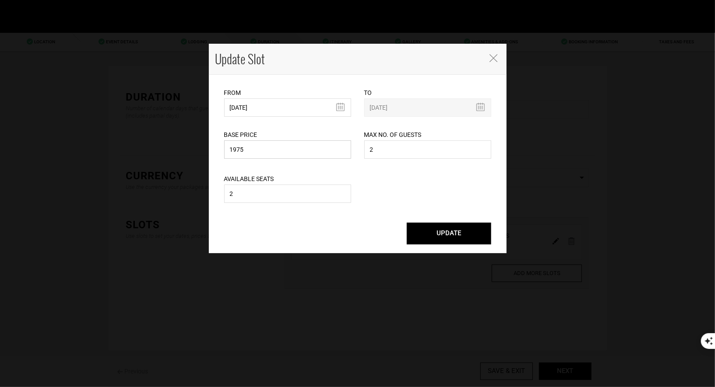
click at [274, 147] on input "1975" at bounding box center [287, 150] width 127 height 18
click at [258, 153] on input "1975" at bounding box center [287, 150] width 127 height 18
type input "1"
type input "3950"
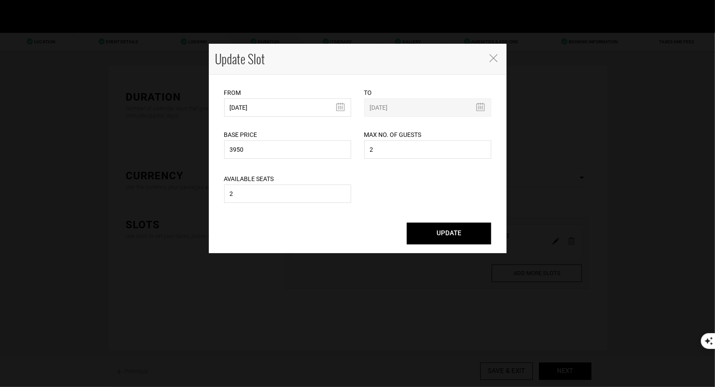
click at [436, 238] on button "UPDATE" at bounding box center [449, 234] width 84 height 22
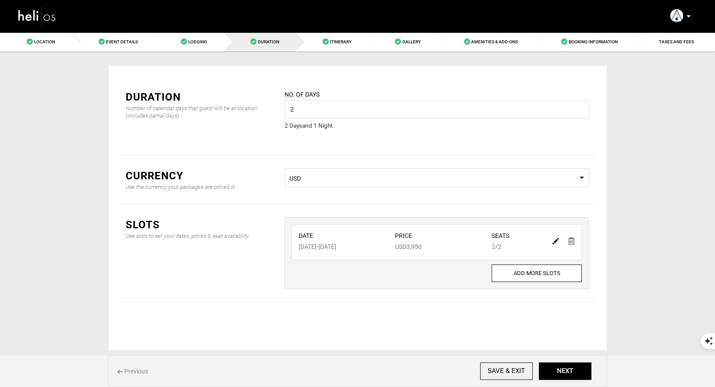
click at [33, 14] on img at bounding box center [37, 16] width 39 height 23
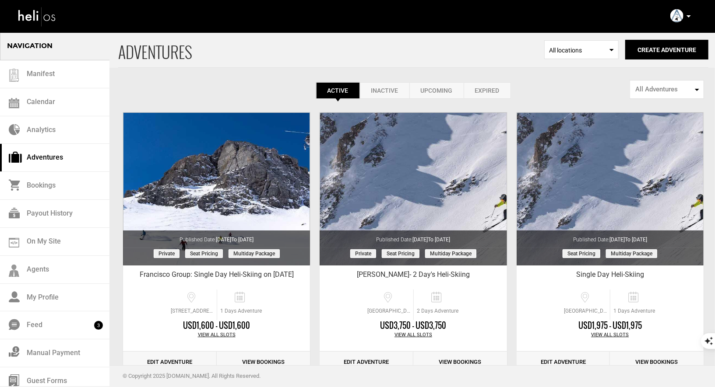
click at [383, 92] on link "Inactive" at bounding box center [384, 90] width 49 height 17
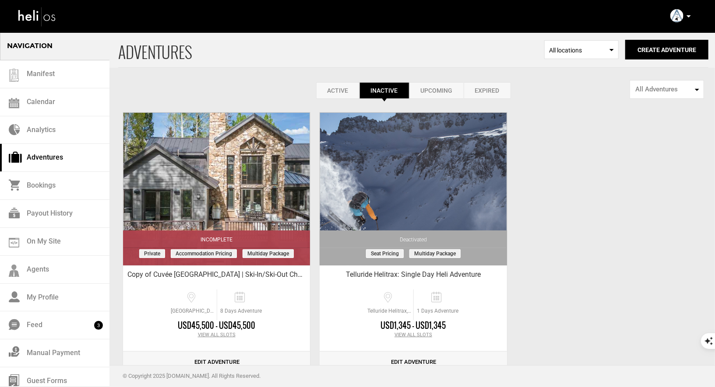
click at [338, 92] on link "Active" at bounding box center [337, 90] width 43 height 17
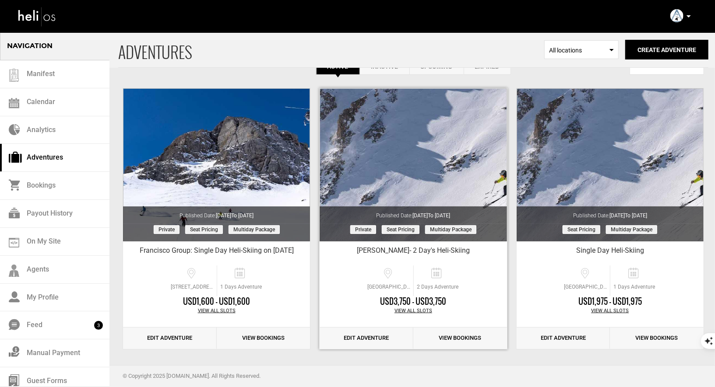
scroll to position [25, 0]
